Goal: Communication & Community: Connect with others

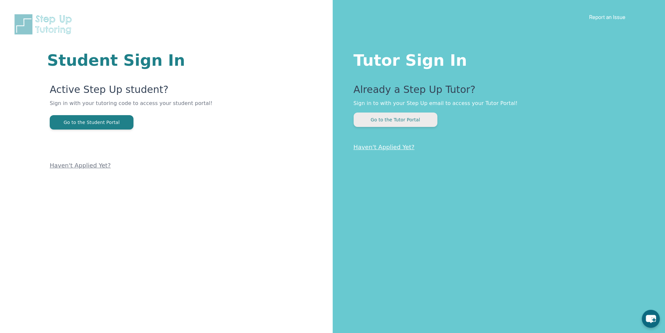
click at [397, 119] on button "Go to the Tutor Portal" at bounding box center [396, 120] width 84 height 14
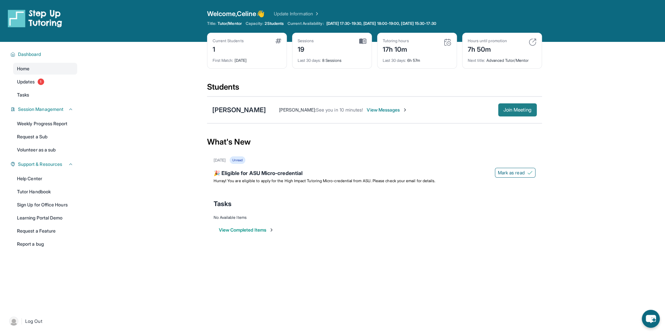
click at [514, 106] on button "Join Meeting" at bounding box center [517, 109] width 39 height 13
drag, startPoint x: 271, startPoint y: 108, endPoint x: 220, endPoint y: 106, distance: 51.1
click at [220, 106] on div "[PERSON_NAME]" at bounding box center [239, 109] width 54 height 9
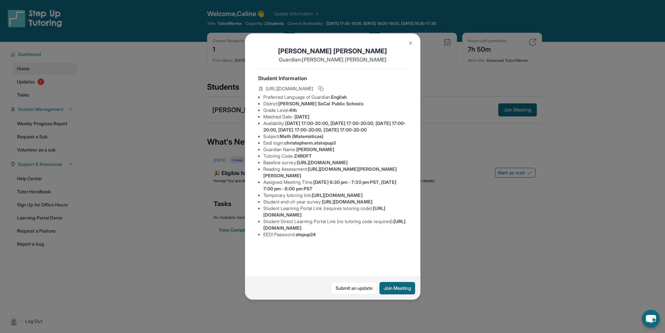
click at [193, 95] on div "[PERSON_NAME] Guardian: [PERSON_NAME] Student Information [URL][DOMAIN_NAME] Pr…" at bounding box center [332, 166] width 665 height 333
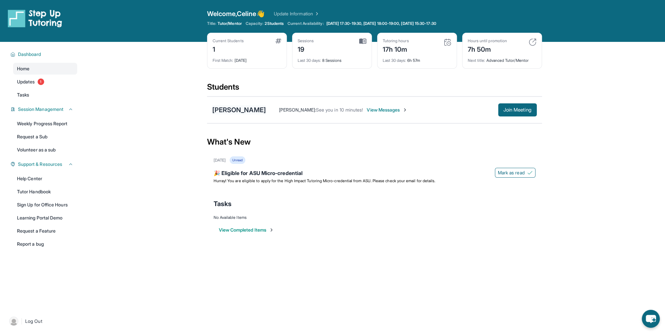
click at [264, 112] on div "[PERSON_NAME]" at bounding box center [239, 109] width 54 height 9
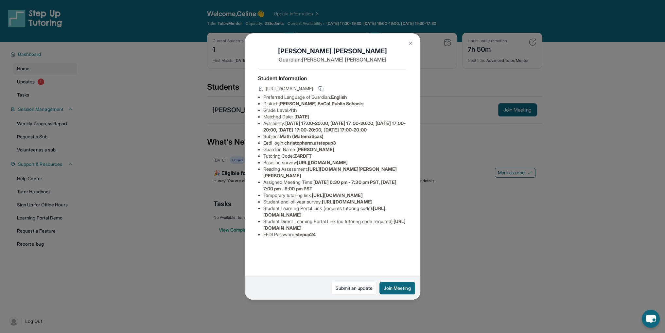
scroll to position [51, 0]
click at [412, 40] on button at bounding box center [410, 43] width 13 height 13
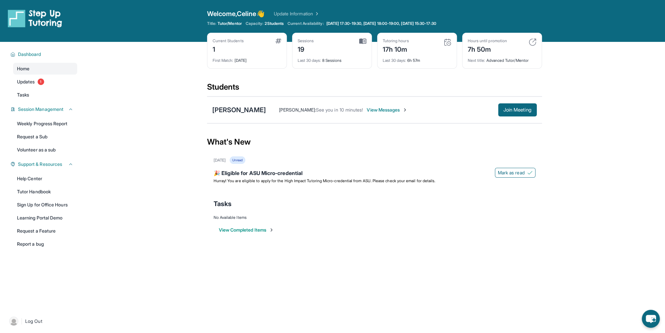
click at [390, 97] on div "[PERSON_NAME] [PERSON_NAME] : See you in 10 minutes! View Messages Join Meeting" at bounding box center [374, 110] width 335 height 27
click at [401, 111] on span "View Messages" at bounding box center [387, 110] width 41 height 7
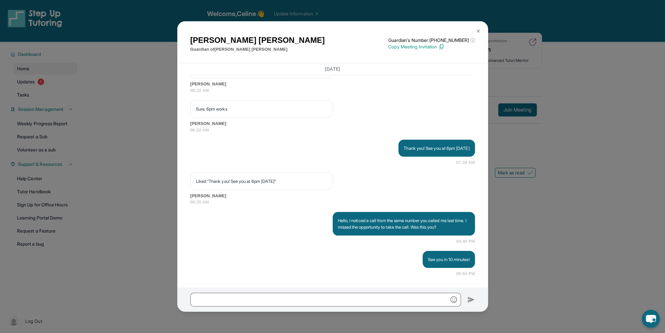
scroll to position [7245, 0]
click at [308, 291] on div at bounding box center [332, 300] width 311 height 24
click at [278, 290] on div at bounding box center [332, 300] width 311 height 24
click at [276, 293] on input "text" at bounding box center [325, 300] width 271 height 14
click at [480, 32] on img at bounding box center [478, 30] width 5 height 5
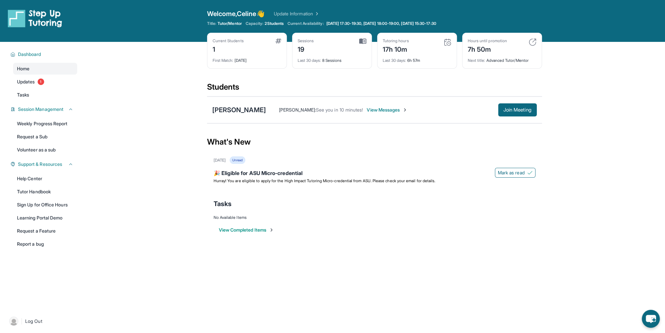
click at [386, 108] on span "View Messages" at bounding box center [387, 110] width 41 height 7
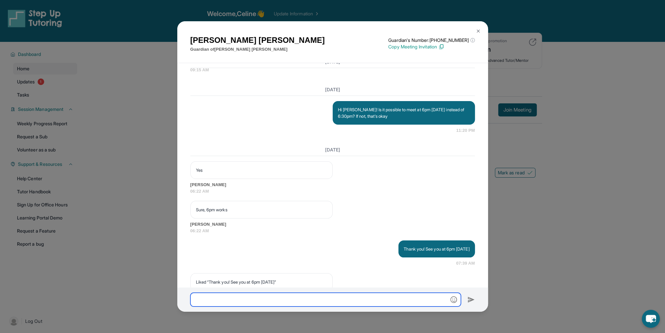
click at [318, 293] on input "text" at bounding box center [325, 300] width 271 height 14
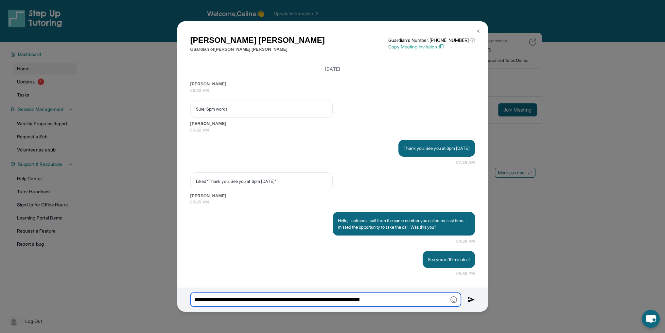
type input "**********"
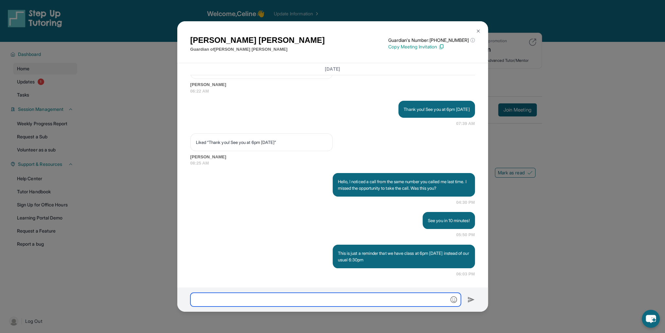
scroll to position [7284, 0]
click at [565, 222] on div "[PERSON_NAME] Guardian of [PERSON_NAME] Guardian's Number: [PHONE_NUMBER] ⓘ Thi…" at bounding box center [332, 166] width 665 height 333
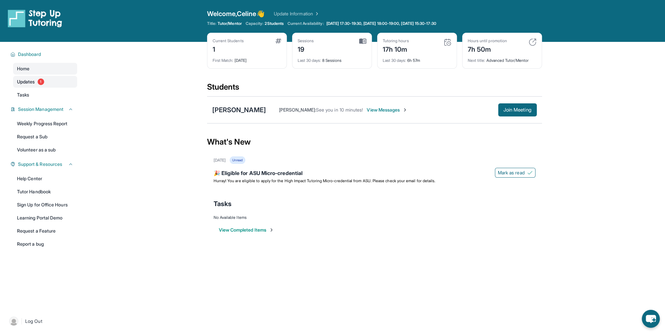
click at [26, 76] on link "Updates 1" at bounding box center [45, 82] width 64 height 12
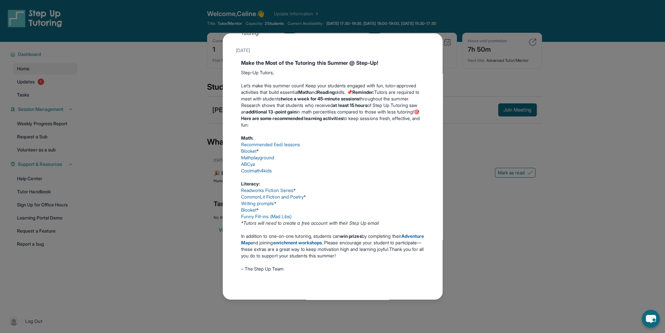
scroll to position [0, 0]
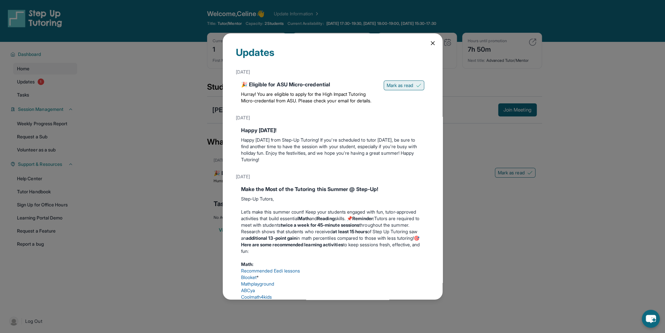
click at [384, 84] on button "Mark as read" at bounding box center [404, 86] width 41 height 10
click at [421, 47] on div "Updates" at bounding box center [333, 56] width 194 height 20
click at [430, 42] on icon at bounding box center [433, 43] width 7 height 7
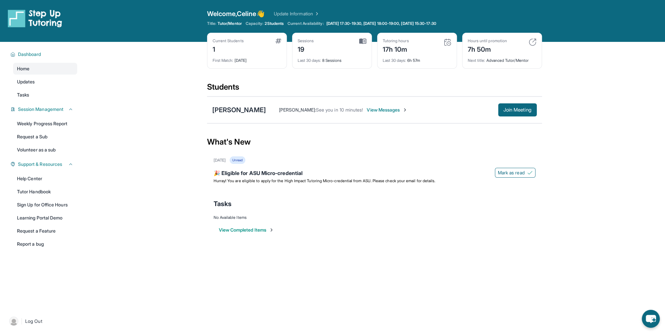
click at [395, 109] on span "View Messages" at bounding box center [387, 110] width 41 height 7
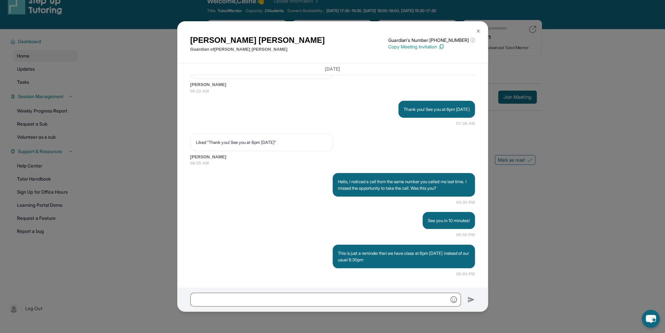
scroll to position [33, 0]
